Goal: Task Accomplishment & Management: Use online tool/utility

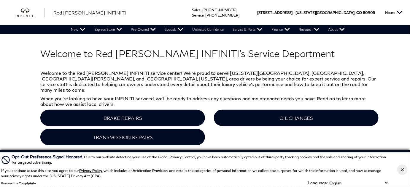
scroll to position [174, 0]
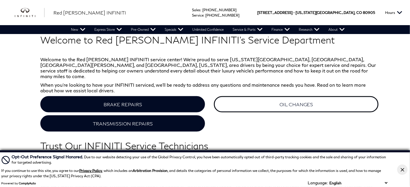
click at [251, 99] on link "OIL CHANGES" at bounding box center [296, 104] width 165 height 16
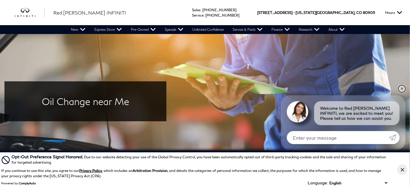
click at [403, 91] on link "✕" at bounding box center [401, 88] width 7 height 7
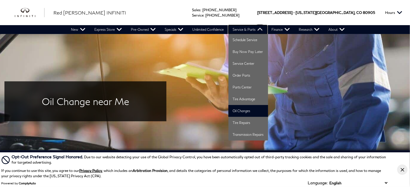
click at [250, 28] on link "Service & Parts" at bounding box center [247, 29] width 39 height 9
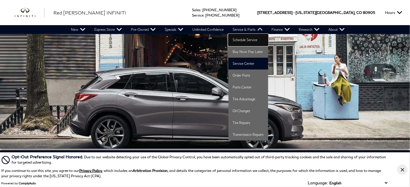
click at [240, 39] on link "Schedule Service" at bounding box center [248, 40] width 40 height 12
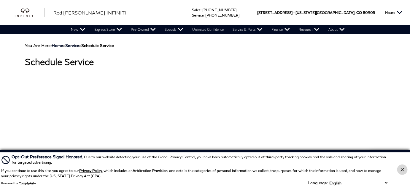
click at [403, 170] on icon "Close Button" at bounding box center [402, 170] width 4 height 4
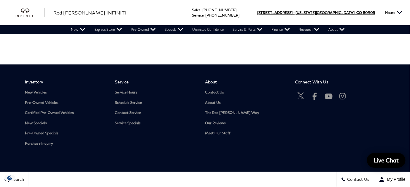
scroll to position [200, 0]
